Goal: Task Accomplishment & Management: Use online tool/utility

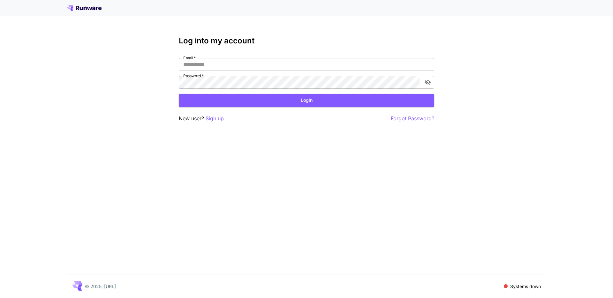
click at [190, 72] on div "Email   * Email   * Password   * Password   *" at bounding box center [306, 73] width 255 height 31
click at [192, 67] on input "Email   *" at bounding box center [306, 64] width 255 height 13
type input "**********"
click at [214, 99] on button "Login" at bounding box center [306, 100] width 255 height 13
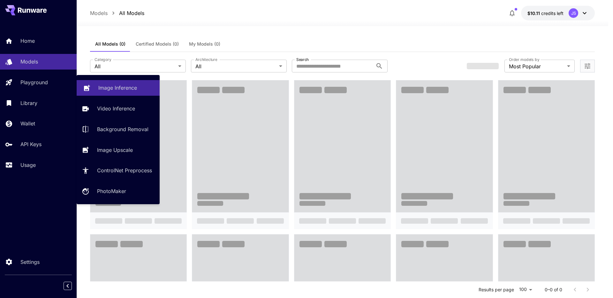
click at [113, 93] on link "Image Inference" at bounding box center [118, 88] width 83 height 16
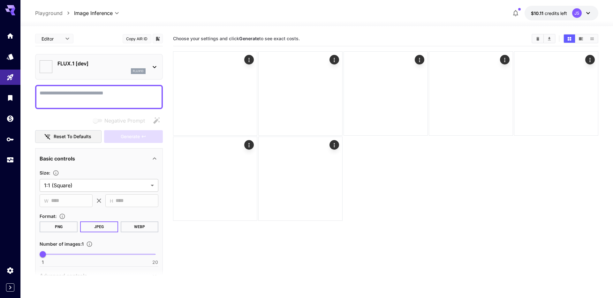
type input "**********"
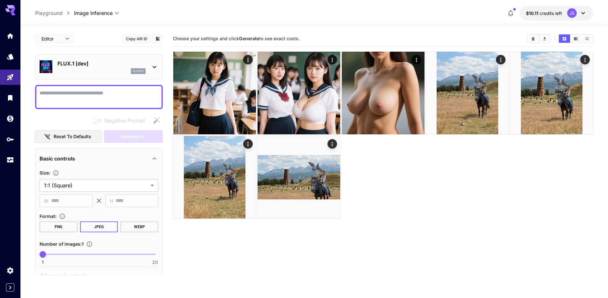
click at [113, 71] on div "flux1d" at bounding box center [101, 71] width 88 height 6
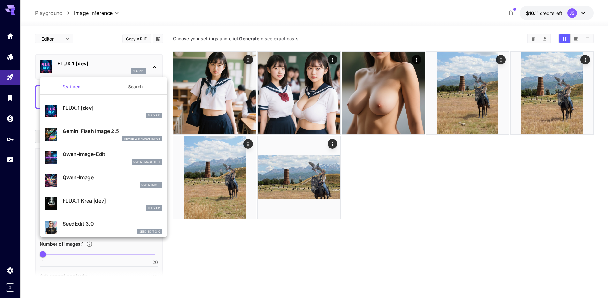
click at [97, 138] on div "gemini_2_5_flash_image" at bounding box center [113, 139] width 100 height 6
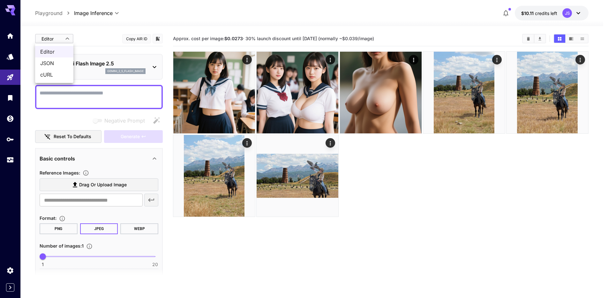
click at [56, 36] on body "**********" at bounding box center [304, 174] width 608 height 348
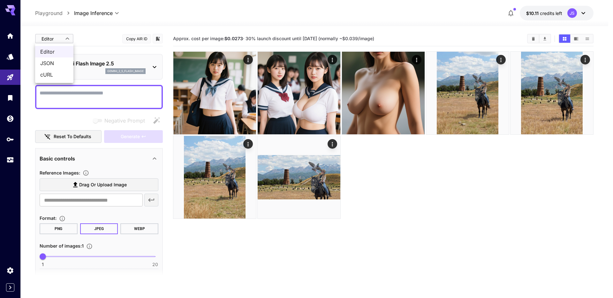
click at [48, 63] on span "JSON" at bounding box center [54, 63] width 28 height 8
type input "****"
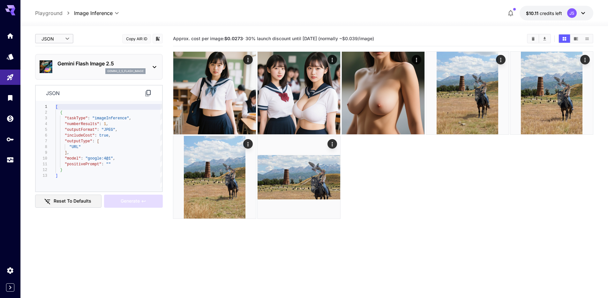
type textarea "**********"
drag, startPoint x: 123, startPoint y: 160, endPoint x: 63, endPoint y: 159, distance: 60.3
click at [63, 159] on div "[ { "taskType" : "imageInference" , "numberResults" : 1 , "outputFormat" : "JPE…" at bounding box center [109, 146] width 107 height 84
click at [47, 37] on body "**********" at bounding box center [304, 174] width 608 height 348
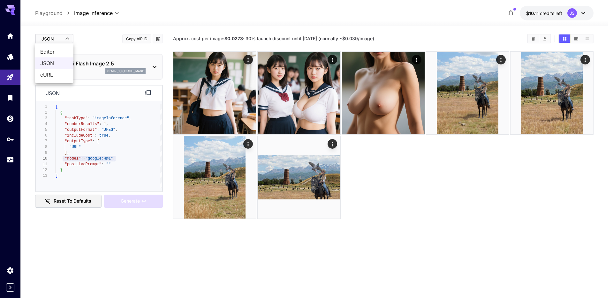
click at [46, 49] on span "Editor" at bounding box center [54, 52] width 28 height 8
type input "****"
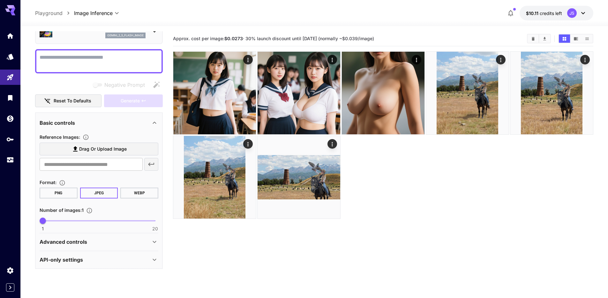
scroll to position [50, 0]
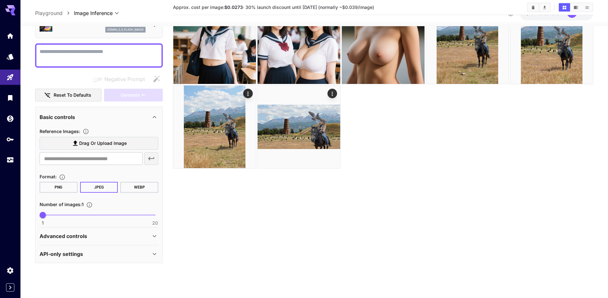
click at [111, 233] on div "Advanced controls" at bounding box center [95, 237] width 111 height 8
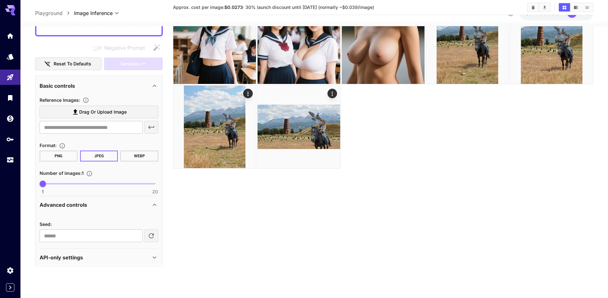
scroll to position [61, 0]
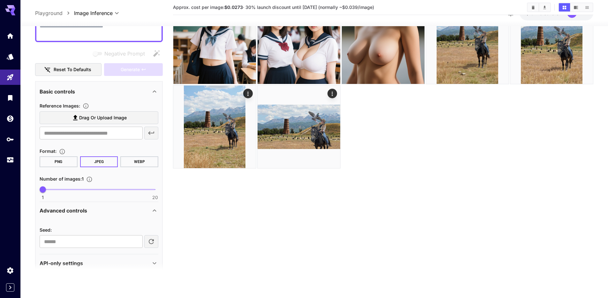
click at [97, 271] on section at bounding box center [99, 271] width 128 height 16
click at [105, 261] on div "API-only settings" at bounding box center [95, 263] width 111 height 8
click at [146, 259] on div "API-only settings" at bounding box center [95, 263] width 111 height 8
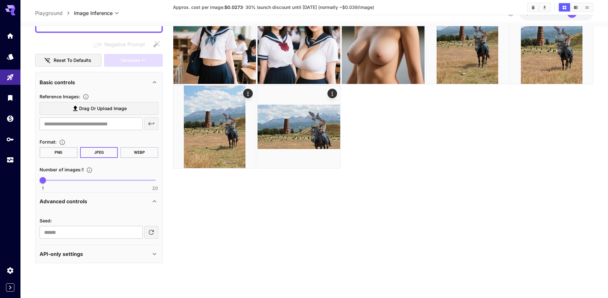
scroll to position [0, 0]
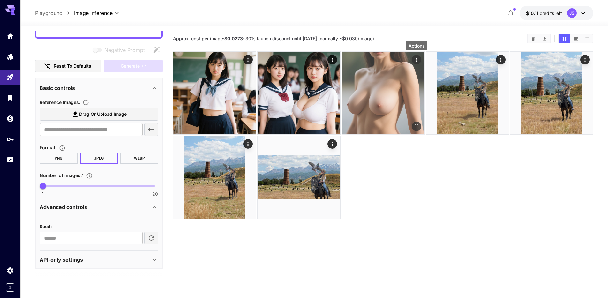
click at [415, 59] on icon "Actions" at bounding box center [416, 60] width 6 height 6
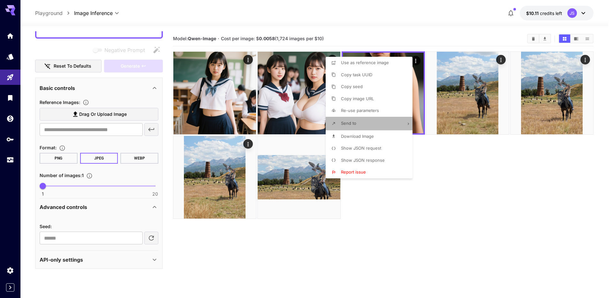
click at [396, 123] on li "Send to" at bounding box center [370, 123] width 91 height 13
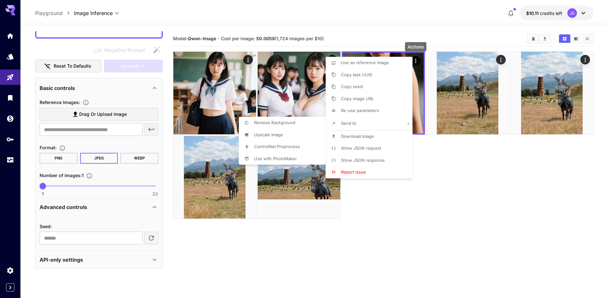
click at [436, 243] on div at bounding box center [306, 149] width 613 height 298
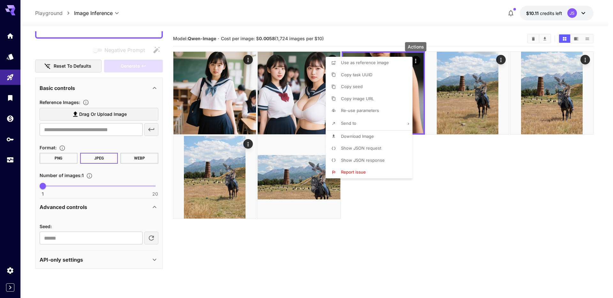
click at [439, 232] on div at bounding box center [306, 149] width 613 height 298
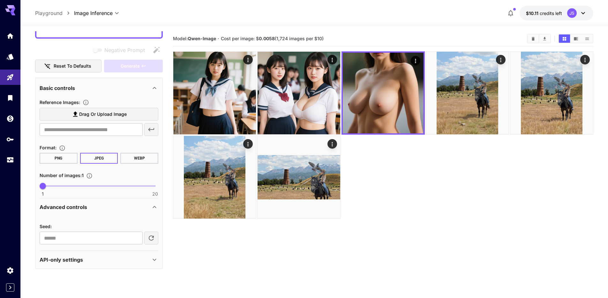
click at [531, 36] on icon "Clear Images" at bounding box center [533, 38] width 5 height 5
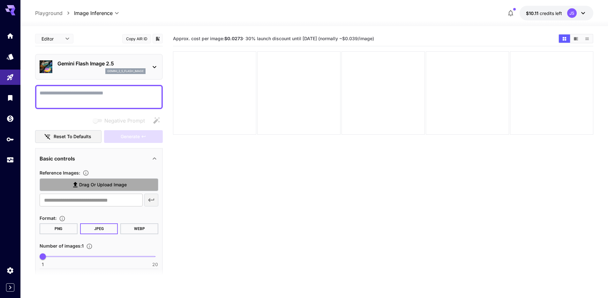
click at [97, 179] on label "Drag or upload image" at bounding box center [99, 184] width 119 height 13
click at [0, 0] on input "Drag or upload image" at bounding box center [0, 0] width 0 height 0
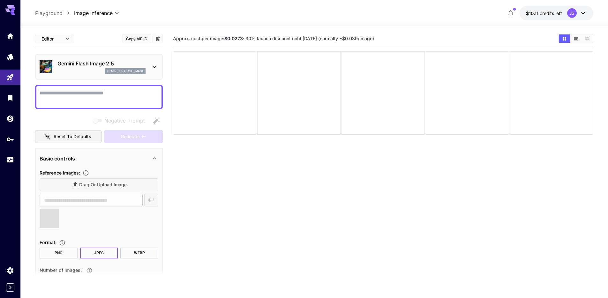
click at [79, 97] on textarea "Negative Prompt" at bounding box center [99, 96] width 119 height 15
type textarea "***"
type input "**********"
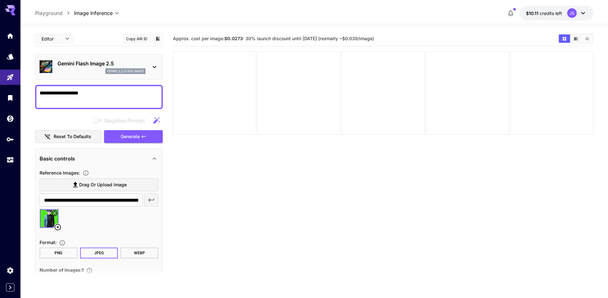
type textarea "**********"
click at [133, 251] on button "WEBP" at bounding box center [139, 253] width 38 height 11
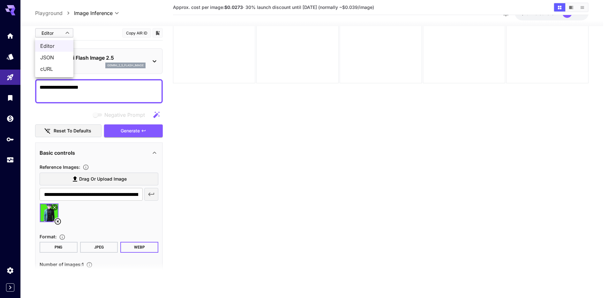
click at [66, 33] on body "**********" at bounding box center [304, 124] width 608 height 348
click at [55, 59] on span "JSON" at bounding box center [54, 58] width 28 height 8
type input "****"
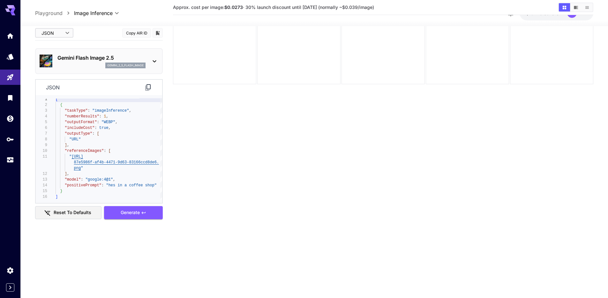
click at [146, 87] on icon at bounding box center [147, 88] width 5 height 6
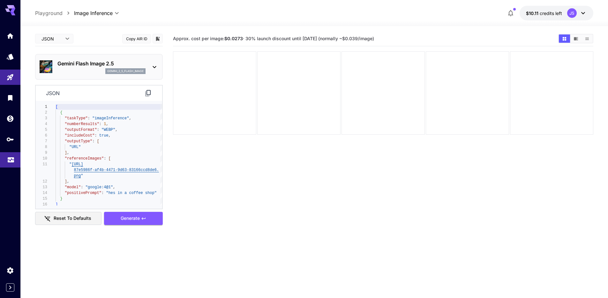
click at [10, 160] on icon "Usage" at bounding box center [11, 158] width 6 height 3
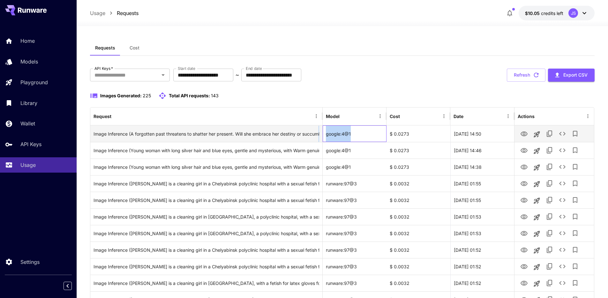
drag, startPoint x: 349, startPoint y: 133, endPoint x: 319, endPoint y: 133, distance: 29.7
click at [319, 133] on div "Image Inference (A forgotten past threatens to shatter her present. Will she em…" at bounding box center [341, 133] width 503 height 17
copy div "b to its power? #Fantasy #Action, with Confused and slightly wary expression, i…"
click at [355, 135] on div "google:4@1" at bounding box center [355, 133] width 64 height 17
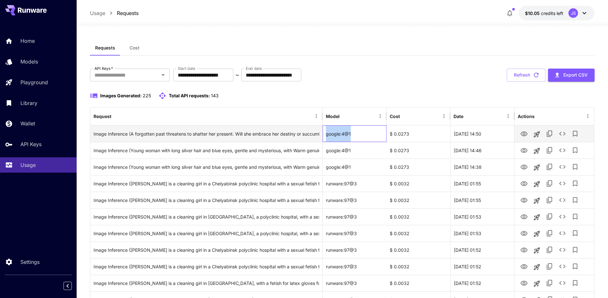
drag, startPoint x: 337, startPoint y: 133, endPoint x: 326, endPoint y: 133, distance: 10.5
click at [326, 133] on div "google:4@1" at bounding box center [355, 133] width 64 height 17
click at [328, 133] on div "google:4@1" at bounding box center [355, 133] width 64 height 17
click at [559, 134] on icon "See details" at bounding box center [562, 134] width 8 height 8
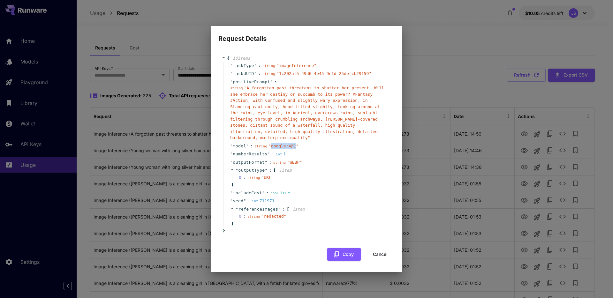
copy span "google:4@1"
drag, startPoint x: 271, startPoint y: 146, endPoint x: 294, endPoint y: 147, distance: 23.3
click at [294, 147] on span "" google:4@1 "" at bounding box center [283, 146] width 30 height 5
click at [443, 34] on div "Request Details { 10 item s " taskType " : string " imageInference " " taskUUID…" at bounding box center [306, 149] width 613 height 298
click at [67, 80] on div "Request Details { 10 item s " taskType " : string " imageInference " " taskUUID…" at bounding box center [306, 149] width 613 height 298
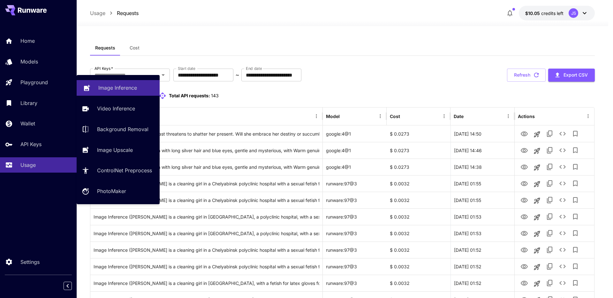
click at [99, 86] on p "Image Inference" at bounding box center [117, 88] width 39 height 8
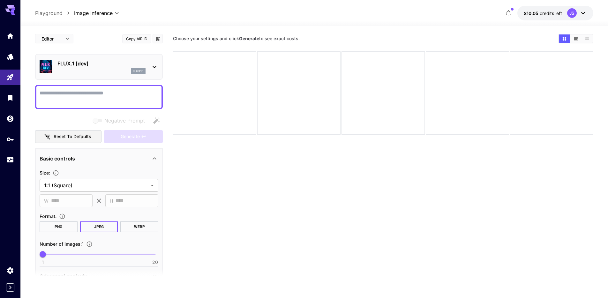
click at [88, 66] on p "FLUX.1 [dev]" at bounding box center [101, 64] width 88 height 8
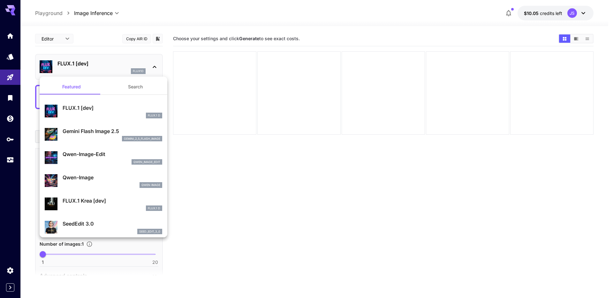
click at [98, 133] on p "Gemini Flash Image 2.5" at bounding box center [113, 131] width 100 height 8
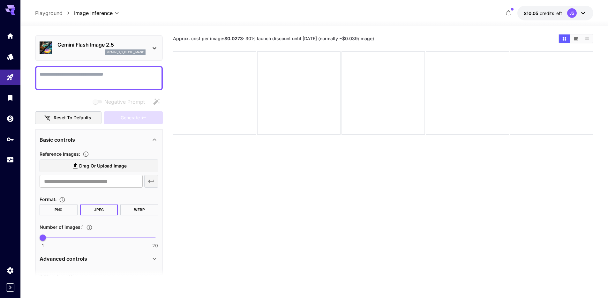
scroll to position [36, 0]
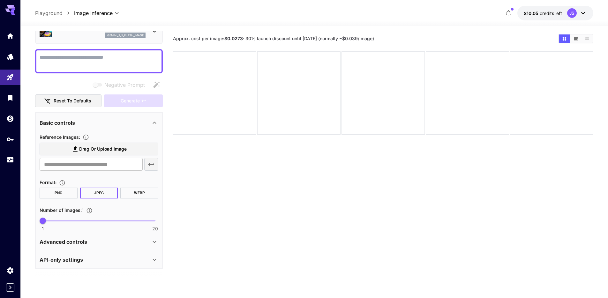
click at [74, 258] on p "API-only settings" at bounding box center [61, 260] width 43 height 8
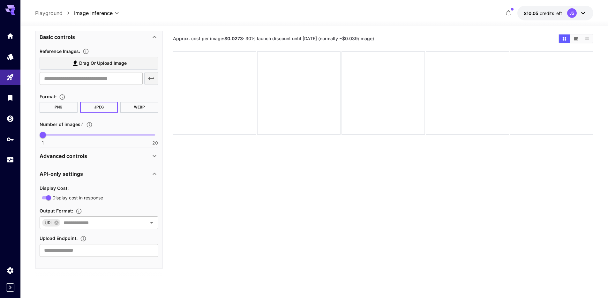
click at [73, 158] on p "Advanced controls" at bounding box center [64, 156] width 48 height 8
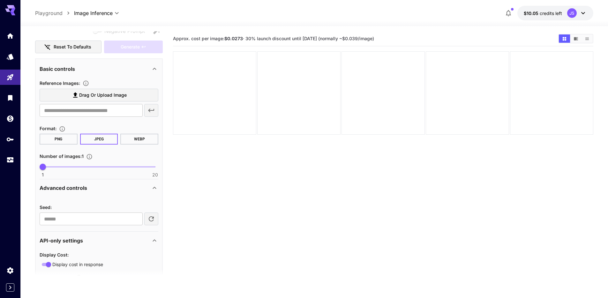
scroll to position [86, 0]
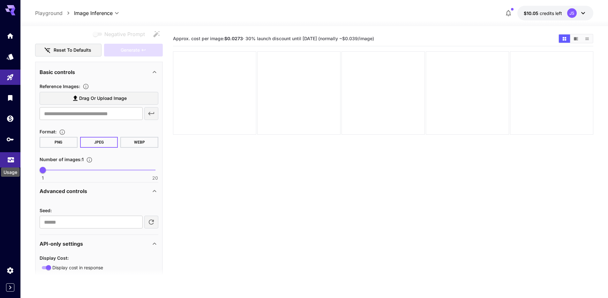
click at [11, 160] on icon "Usage" at bounding box center [11, 158] width 8 height 8
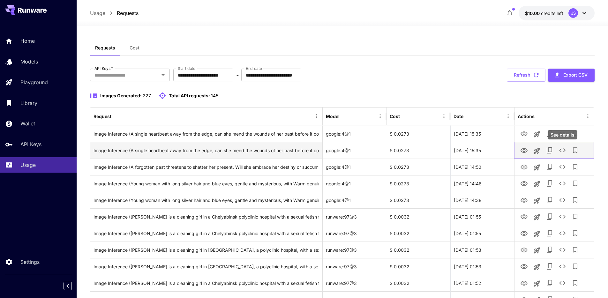
click at [563, 149] on icon "See details" at bounding box center [562, 150] width 6 height 4
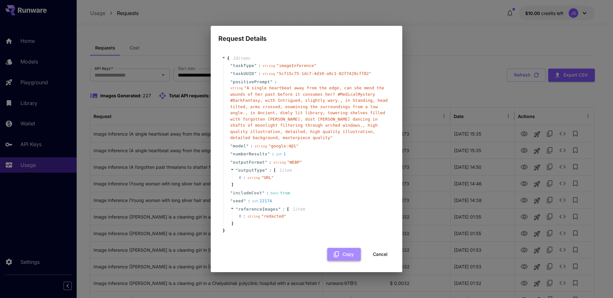
click at [340, 254] on button "Copy" at bounding box center [344, 254] width 34 height 13
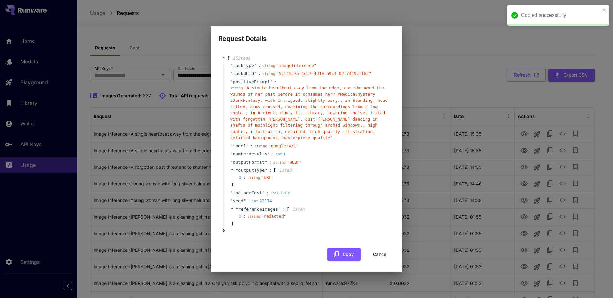
click at [384, 257] on button "Cancel" at bounding box center [380, 254] width 29 height 13
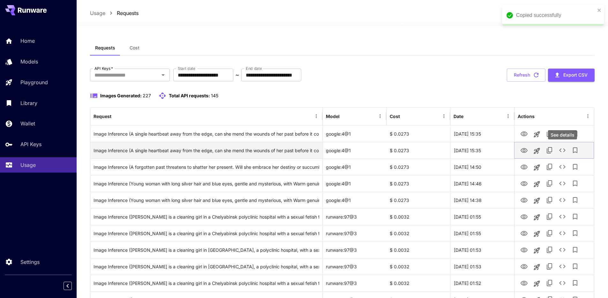
click at [561, 150] on icon "See details" at bounding box center [562, 150] width 8 height 8
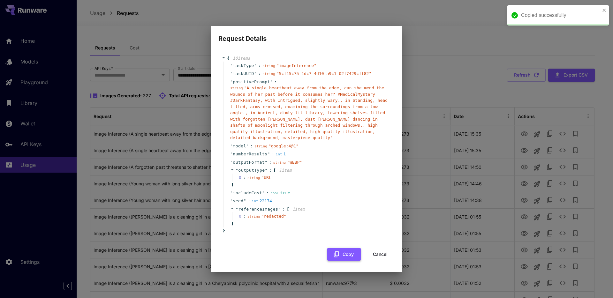
click at [337, 256] on icon "button" at bounding box center [336, 254] width 5 height 6
click at [426, 77] on div "Request Details { 10 item s " taskType " : string " imageInference " " taskUUID…" at bounding box center [306, 149] width 613 height 298
click at [453, 66] on div "Request Details { 10 item s " taskType " : string " imageInference " " taskUUID…" at bounding box center [306, 149] width 613 height 298
drag, startPoint x: 383, startPoint y: 257, endPoint x: 391, endPoint y: 251, distance: 9.1
click at [383, 257] on button "Cancel" at bounding box center [380, 254] width 29 height 13
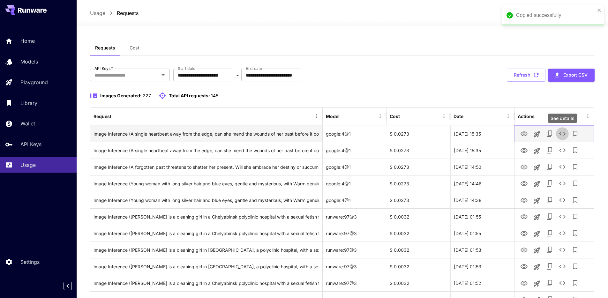
click at [565, 133] on icon "See details" at bounding box center [562, 134] width 8 height 8
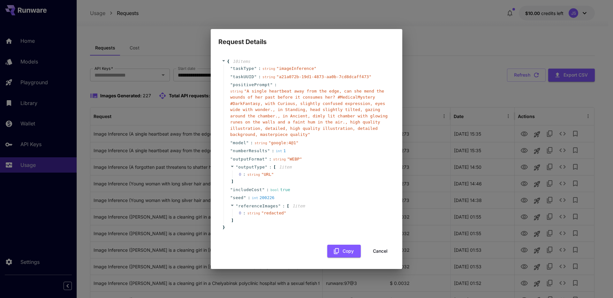
click at [372, 249] on button "Cancel" at bounding box center [380, 251] width 29 height 13
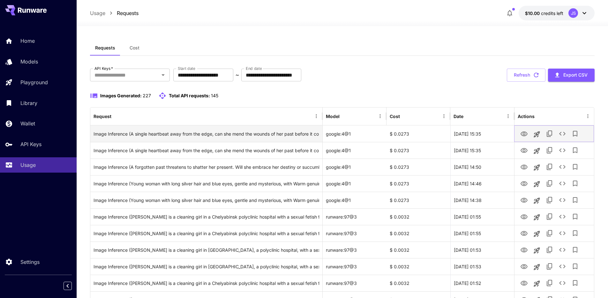
click at [567, 133] on button "See details" at bounding box center [562, 133] width 13 height 13
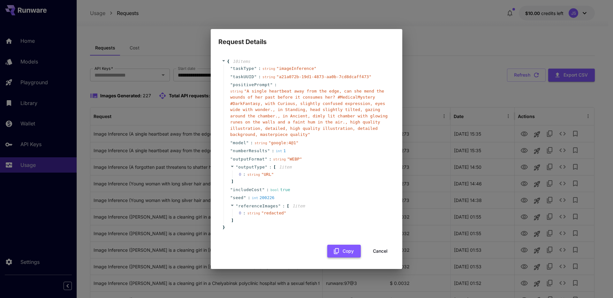
click at [343, 254] on button "Copy" at bounding box center [344, 251] width 34 height 13
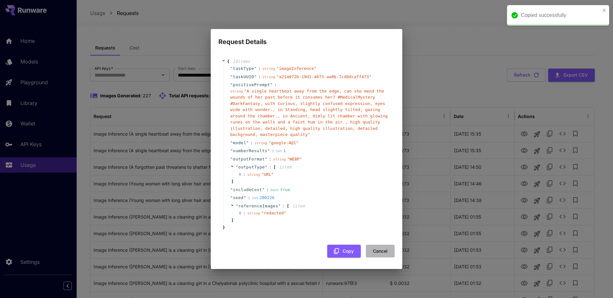
drag, startPoint x: 379, startPoint y: 250, endPoint x: 407, endPoint y: 239, distance: 29.4
click at [379, 250] on button "Cancel" at bounding box center [380, 251] width 29 height 13
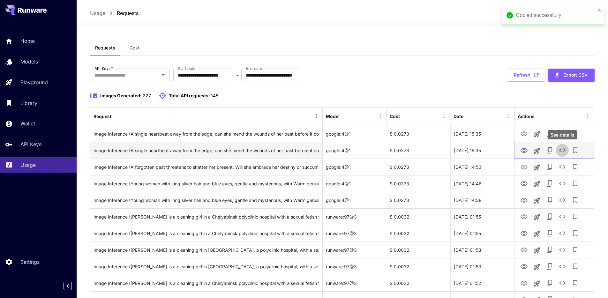
click at [562, 145] on button "See details" at bounding box center [562, 150] width 13 height 13
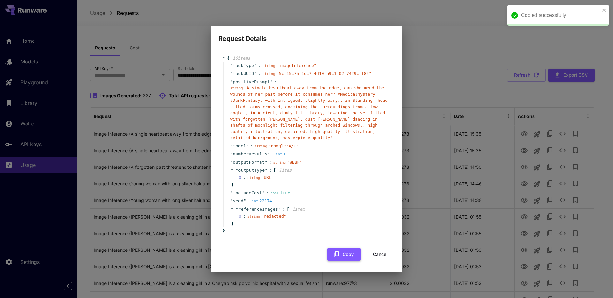
click at [343, 252] on button "Copy" at bounding box center [344, 254] width 34 height 13
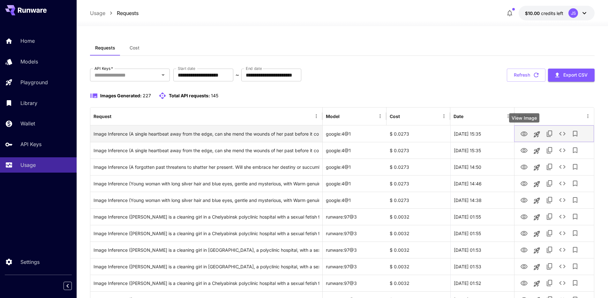
click at [525, 133] on icon "View Image" at bounding box center [524, 134] width 8 height 8
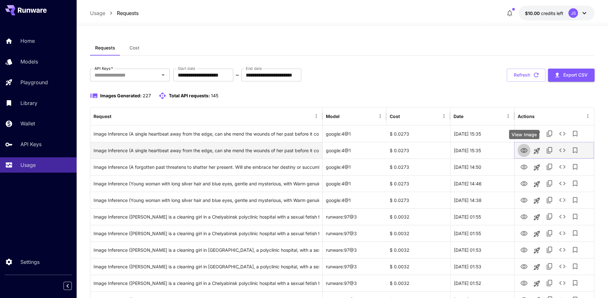
click at [525, 149] on icon "View Image" at bounding box center [524, 151] width 8 height 8
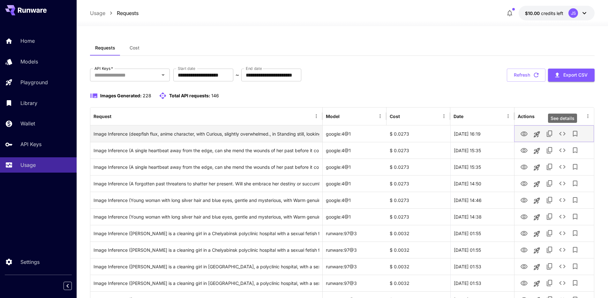
click at [560, 134] on icon "See details" at bounding box center [562, 134] width 8 height 8
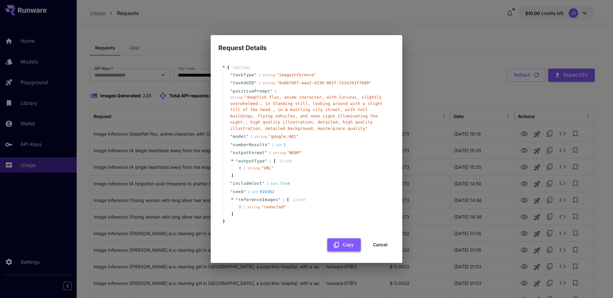
click at [341, 246] on button "Copy" at bounding box center [344, 244] width 34 height 13
click at [203, 16] on div "Request Details { 10 item s " taskType " : string " imageInference " " taskUUID…" at bounding box center [306, 149] width 613 height 298
click at [379, 244] on button "Cancel" at bounding box center [380, 244] width 29 height 13
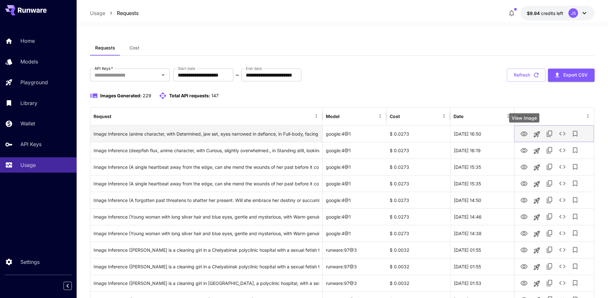
click at [528, 136] on button "View Image" at bounding box center [524, 133] width 13 height 13
click at [526, 135] on icon "View Image" at bounding box center [523, 133] width 7 height 5
click at [562, 133] on icon "See details" at bounding box center [562, 134] width 8 height 8
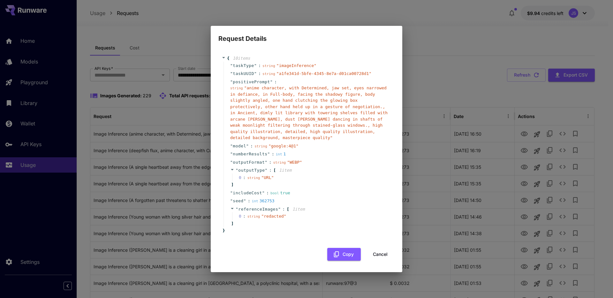
drag, startPoint x: 376, startPoint y: 253, endPoint x: 486, endPoint y: 194, distance: 124.5
click at [377, 253] on button "Cancel" at bounding box center [380, 254] width 29 height 13
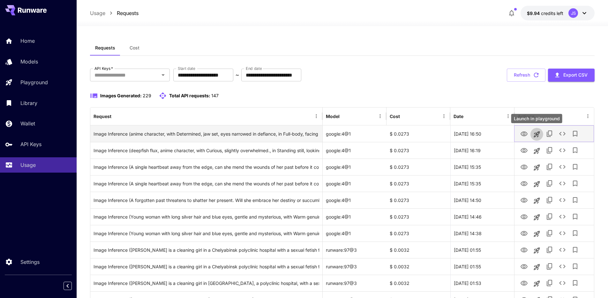
click at [539, 133] on icon "Launch in playground" at bounding box center [536, 134] width 6 height 6
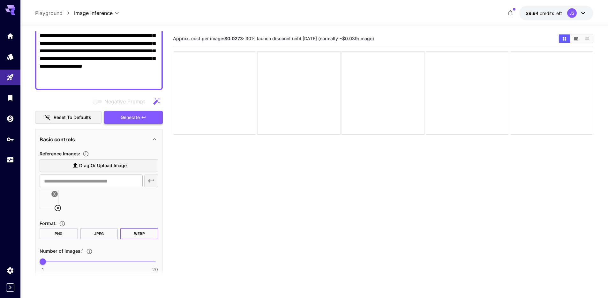
scroll to position [129, 0]
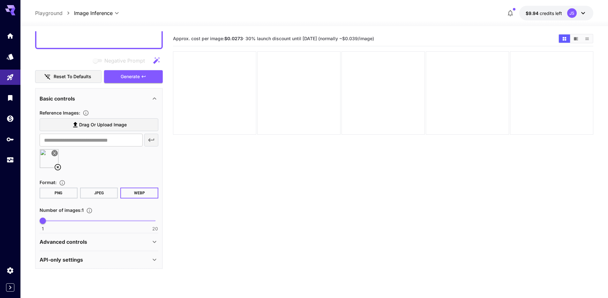
click at [53, 153] on icon at bounding box center [55, 153] width 4 height 4
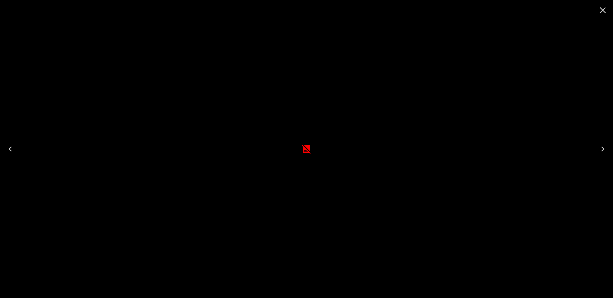
click at [603, 14] on icon "Close" at bounding box center [602, 10] width 10 height 10
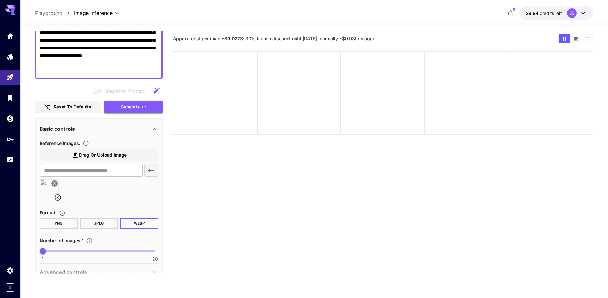
scroll to position [0, 0]
